Goal: Check status: Check status

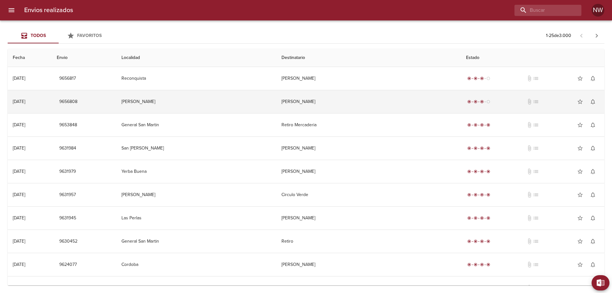
click at [355, 113] on td "[PERSON_NAME]" at bounding box center [368, 101] width 185 height 23
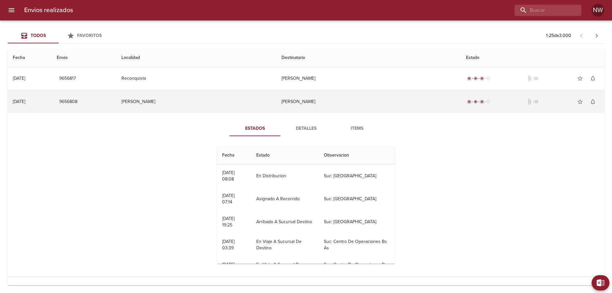
click at [316, 107] on td "[PERSON_NAME]" at bounding box center [368, 101] width 185 height 23
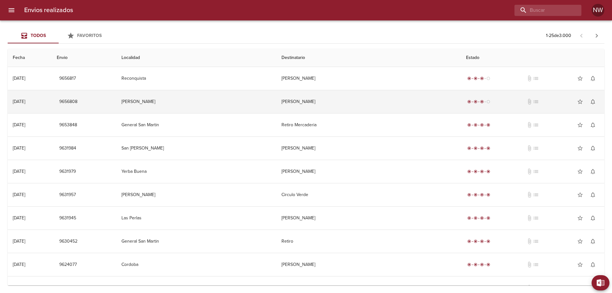
click at [317, 112] on td "[PERSON_NAME]" at bounding box center [368, 101] width 185 height 23
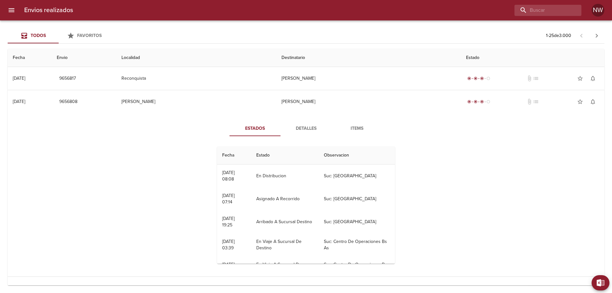
click at [306, 133] on span "Detalles" at bounding box center [305, 129] width 43 height 8
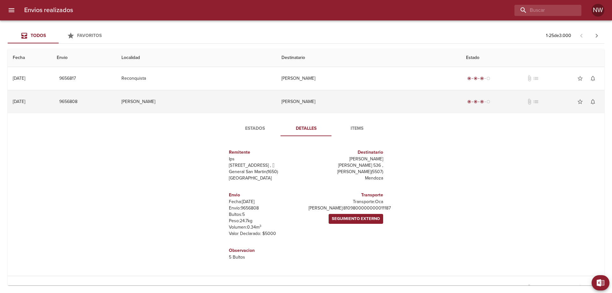
click at [308, 110] on td "[PERSON_NAME]" at bounding box center [368, 101] width 185 height 23
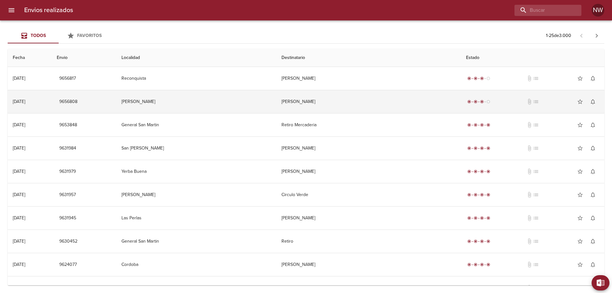
click at [308, 110] on td "[PERSON_NAME]" at bounding box center [368, 101] width 185 height 23
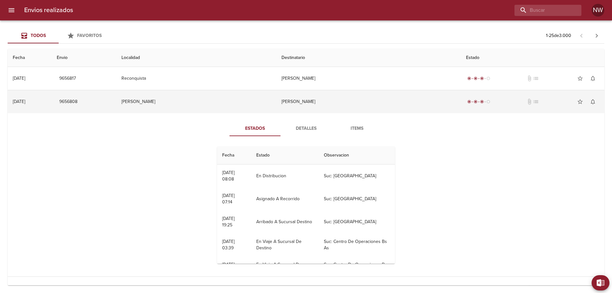
click at [311, 102] on td "[PERSON_NAME]" at bounding box center [368, 101] width 185 height 23
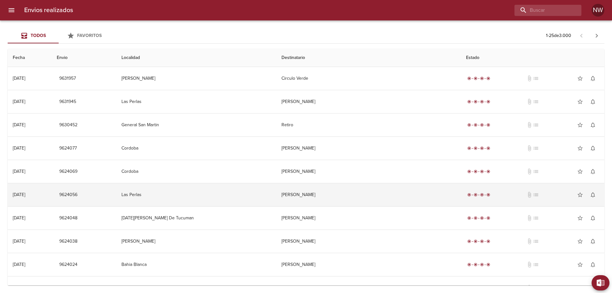
scroll to position [128, 0]
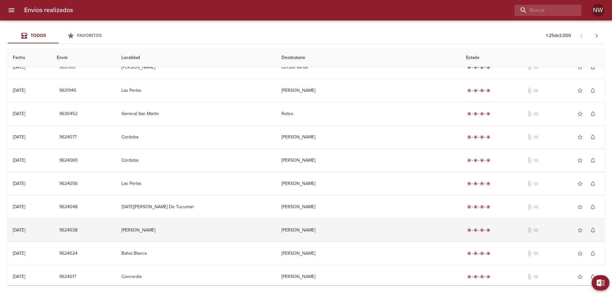
click at [306, 242] on td "[PERSON_NAME]" at bounding box center [368, 230] width 185 height 23
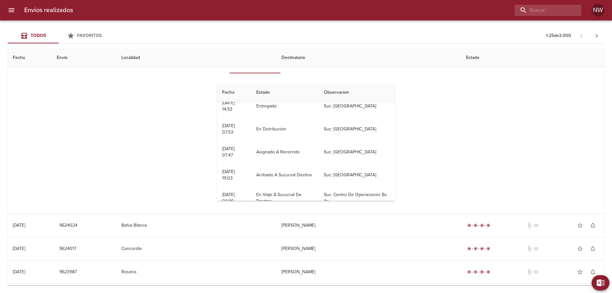
scroll to position [64, 0]
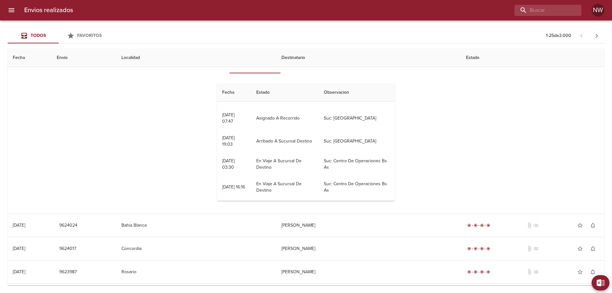
click at [298, 70] on span "Detalles" at bounding box center [305, 66] width 43 height 8
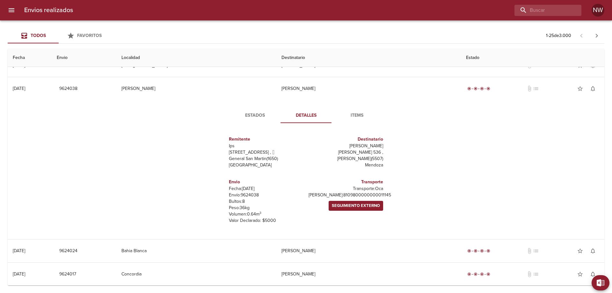
scroll to position [223, 0]
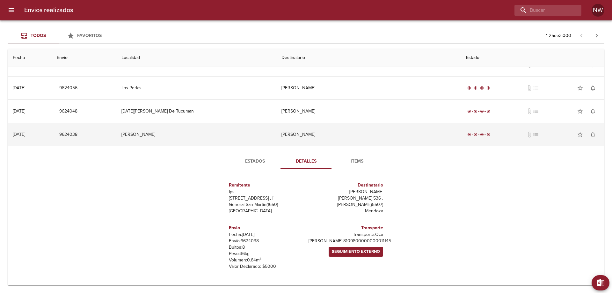
click at [312, 146] on td "[PERSON_NAME]" at bounding box center [368, 134] width 185 height 23
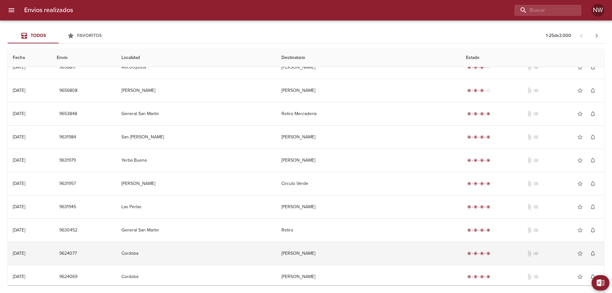
scroll to position [0, 0]
